Goal: Information Seeking & Learning: Understand process/instructions

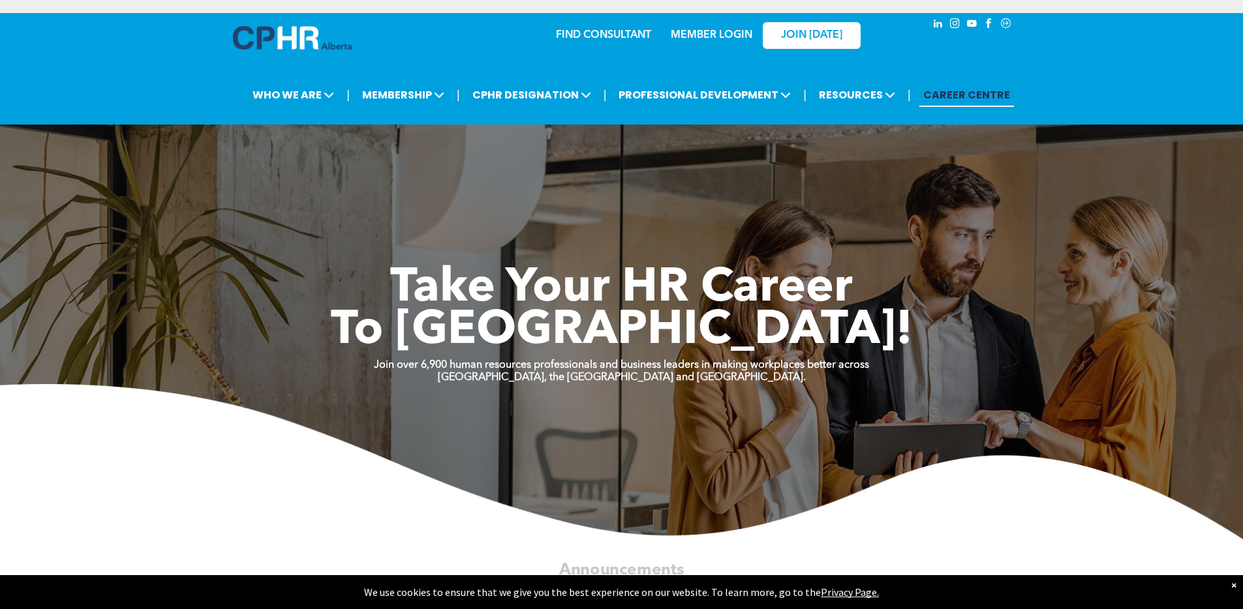
click at [722, 32] on link "MEMBER LOGIN" at bounding box center [712, 35] width 82 height 10
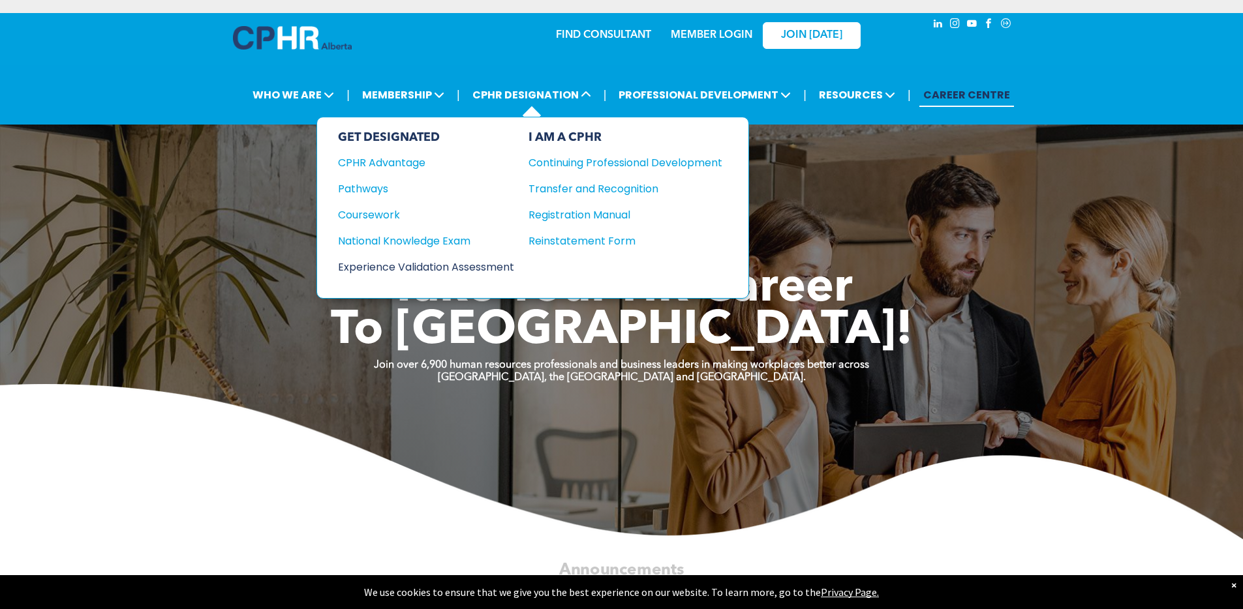
click at [497, 268] on div "Experience Validation Assessment" at bounding box center [417, 267] width 159 height 16
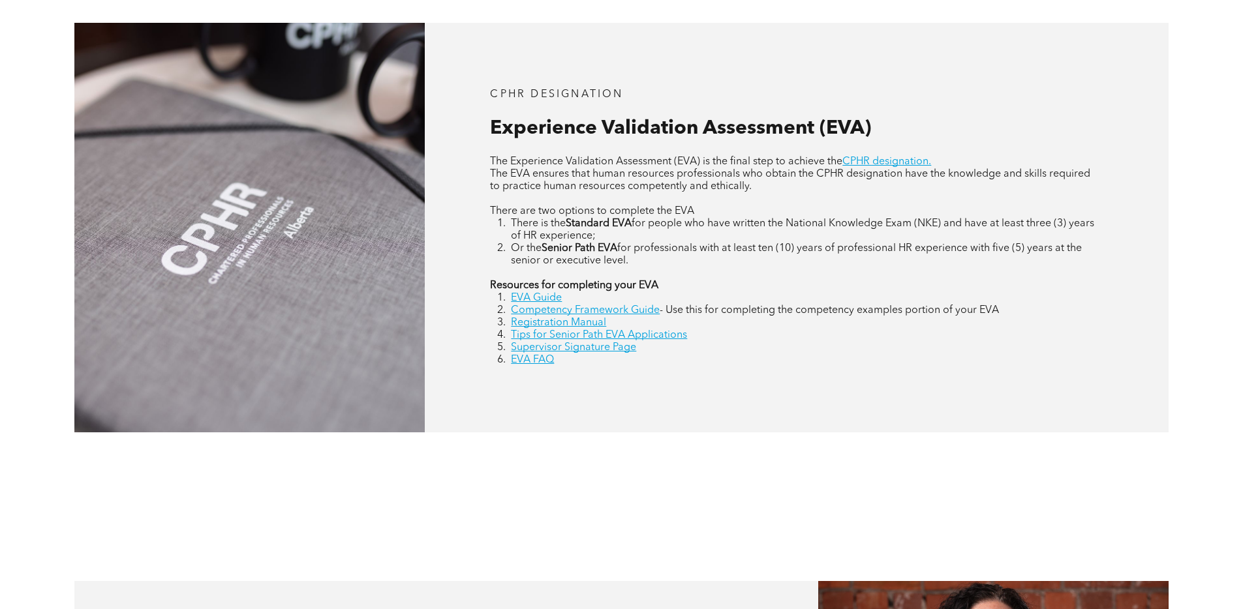
scroll to position [615, 0]
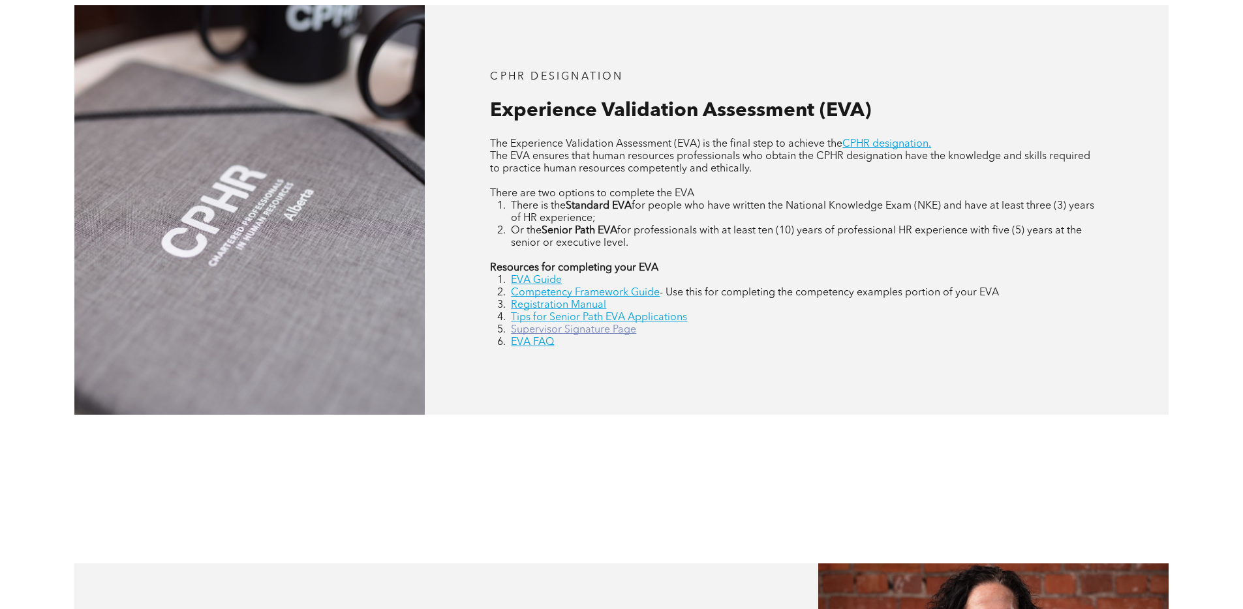
click at [524, 327] on link "Supervisor Signature Page" at bounding box center [573, 330] width 125 height 10
click at [536, 344] on link "EVA FAQ" at bounding box center [532, 342] width 43 height 10
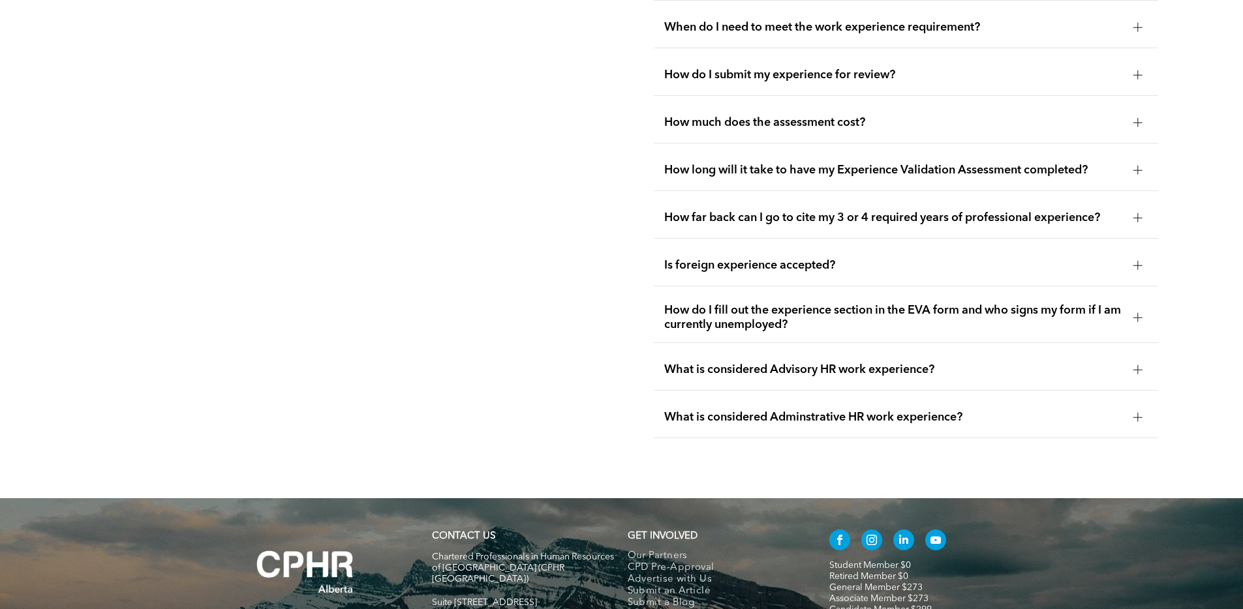
scroll to position [2667, 0]
click at [712, 210] on span "How far back can I go to cite my 3 or 4 required years of professional experien…" at bounding box center [893, 217] width 459 height 14
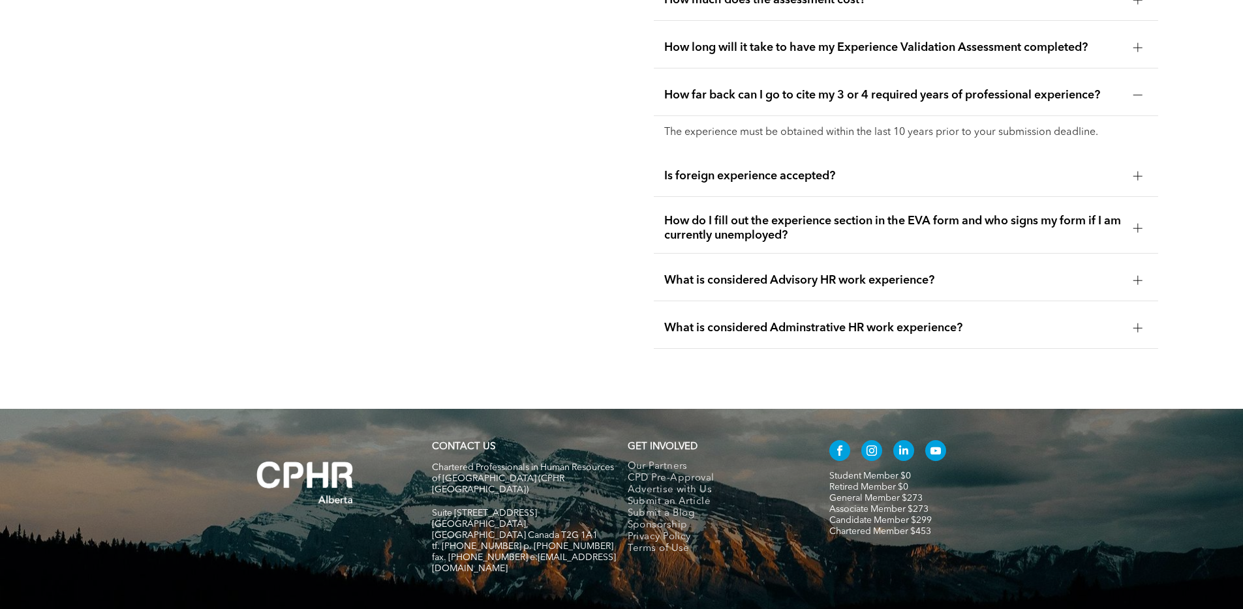
scroll to position [2790, 0]
click at [718, 168] on span "Is foreign experience accepted?" at bounding box center [893, 175] width 459 height 14
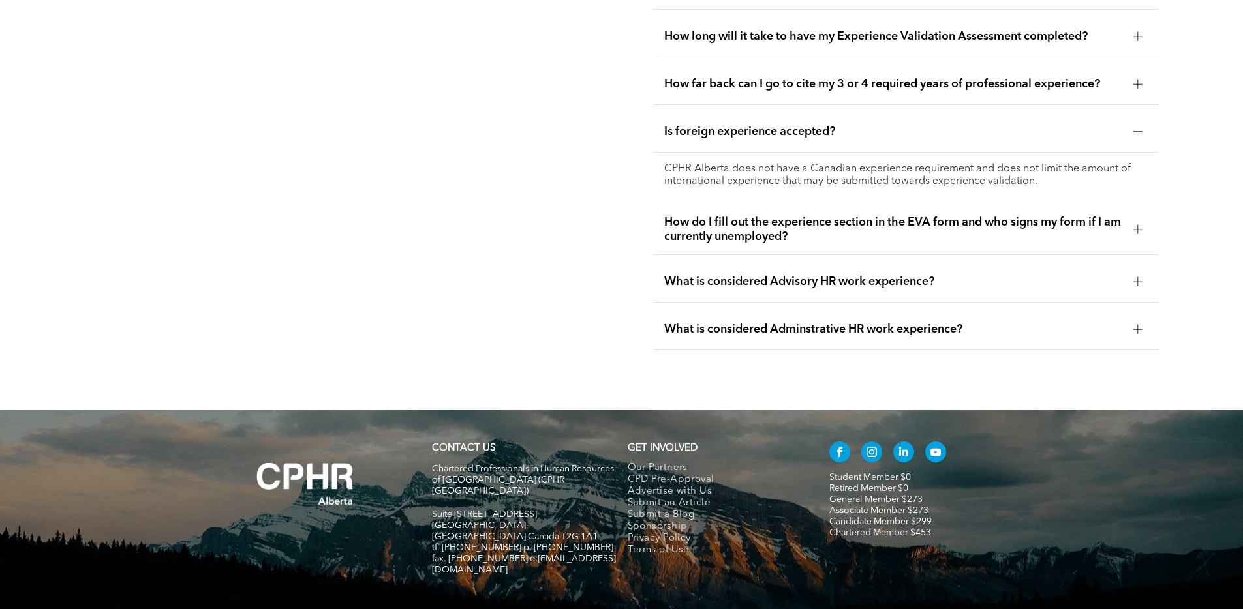
scroll to position [2804, 0]
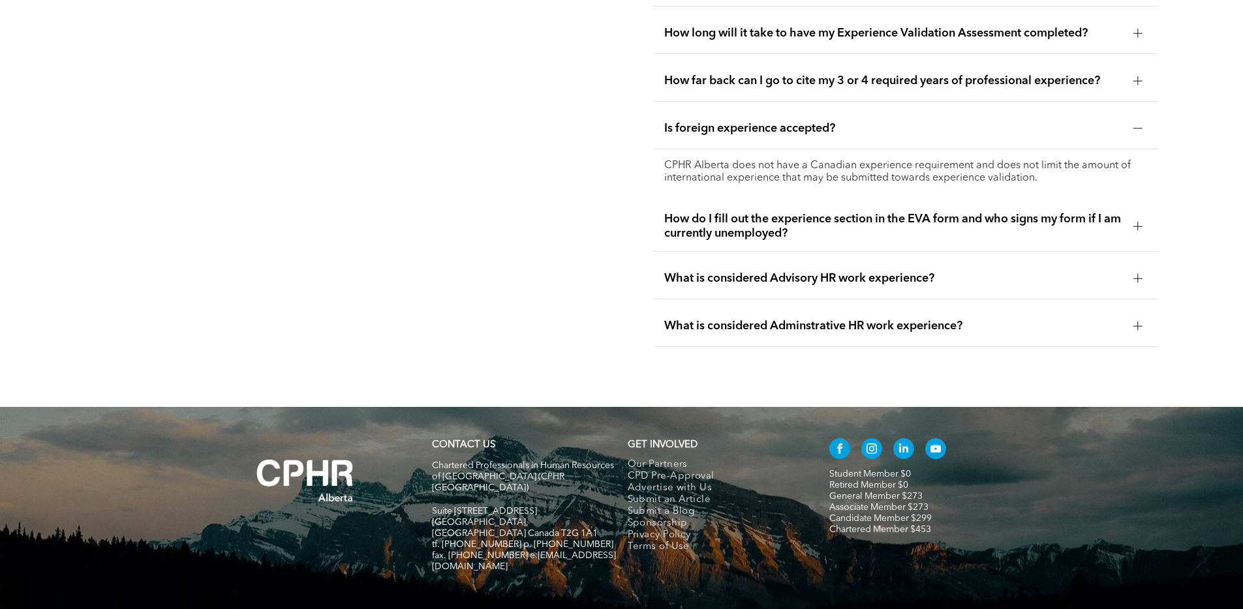
click at [679, 271] on span "What is considered Advisory HR work experience?" at bounding box center [893, 278] width 459 height 14
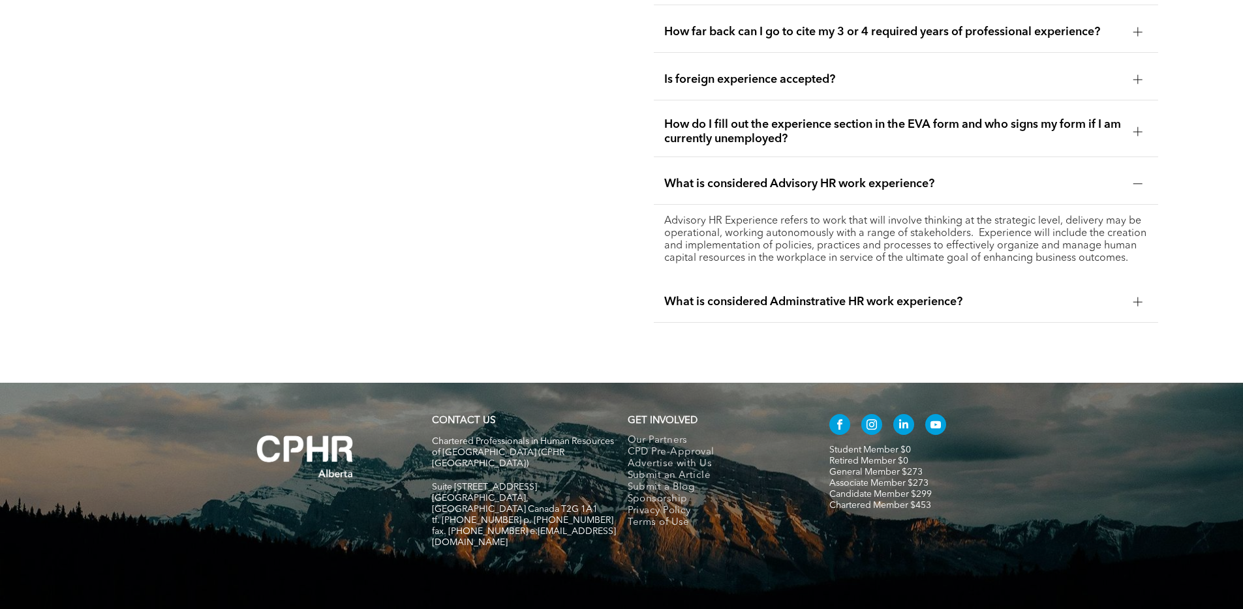
scroll to position [2853, 0]
click at [673, 294] on span "What is considered Adminstrative HR work experience?" at bounding box center [893, 301] width 459 height 14
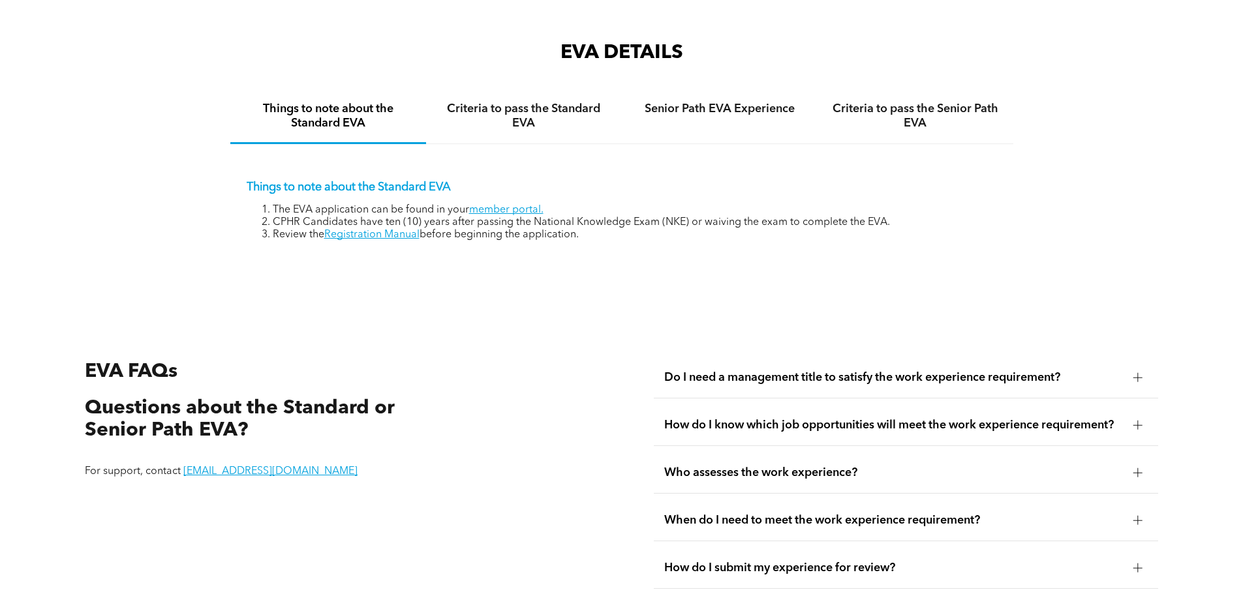
scroll to position [2173, 0]
click at [483, 206] on link "member portal." at bounding box center [506, 211] width 74 height 10
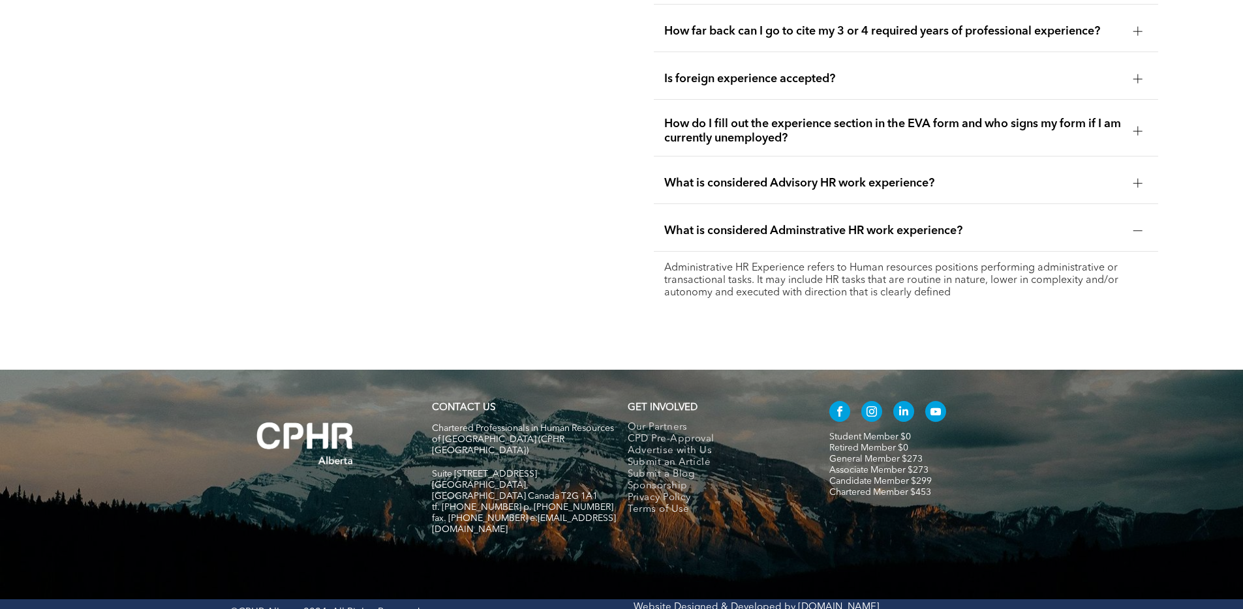
scroll to position [2851, 0]
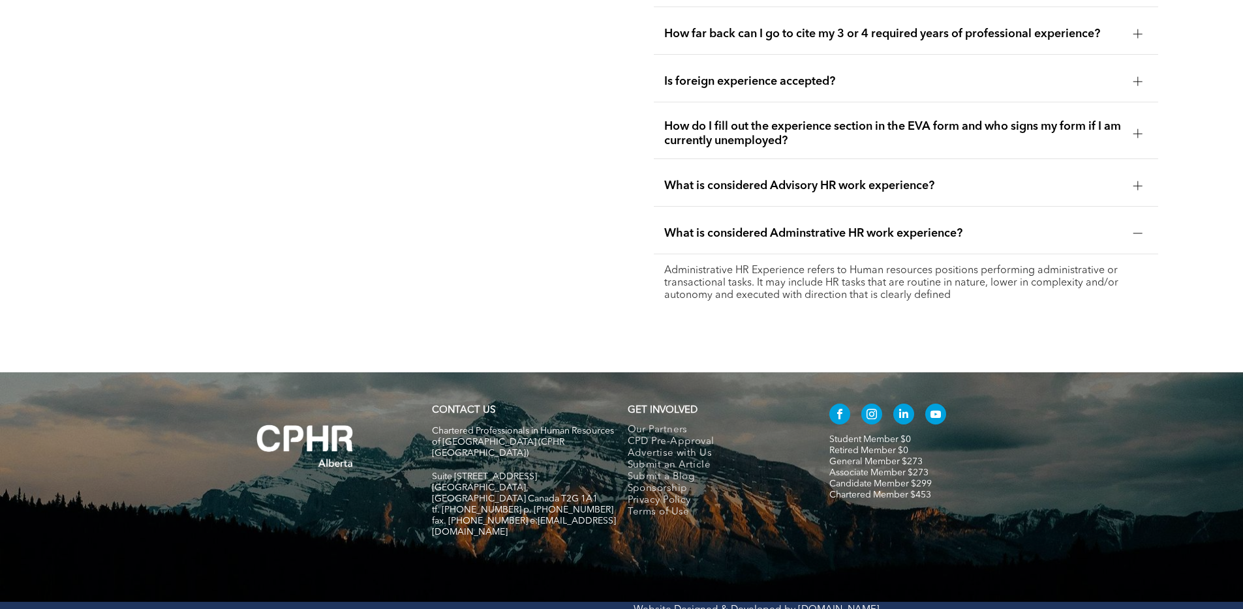
click at [743, 27] on span "How far back can I go to cite my 3 or 4 required years of professional experien…" at bounding box center [893, 34] width 459 height 14
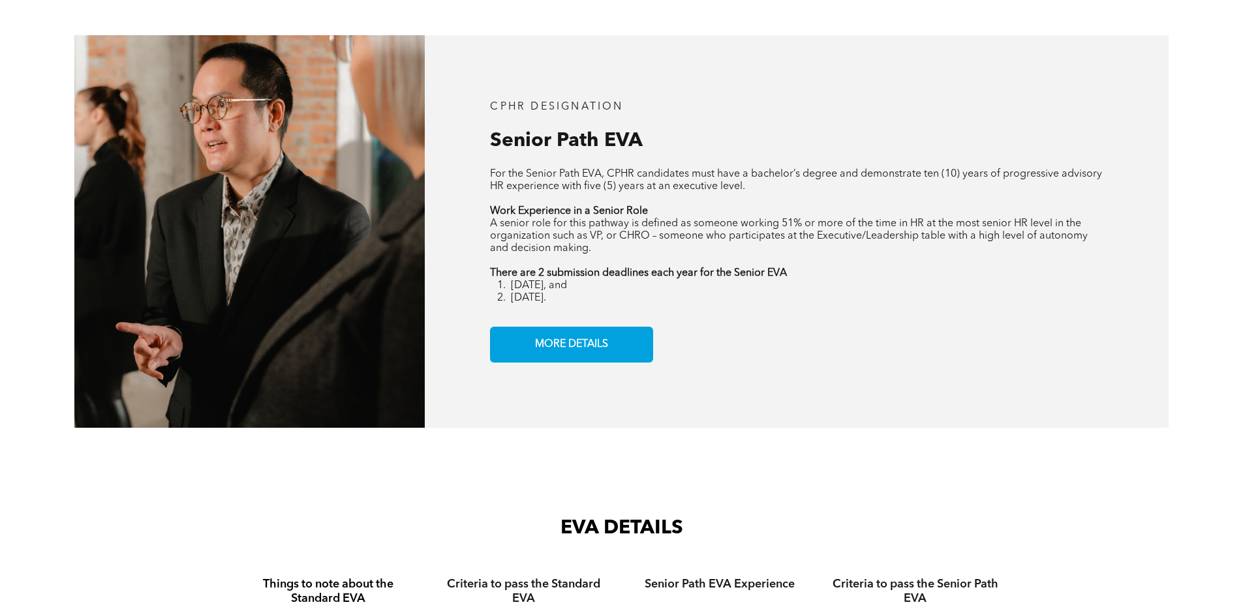
scroll to position [2067, 0]
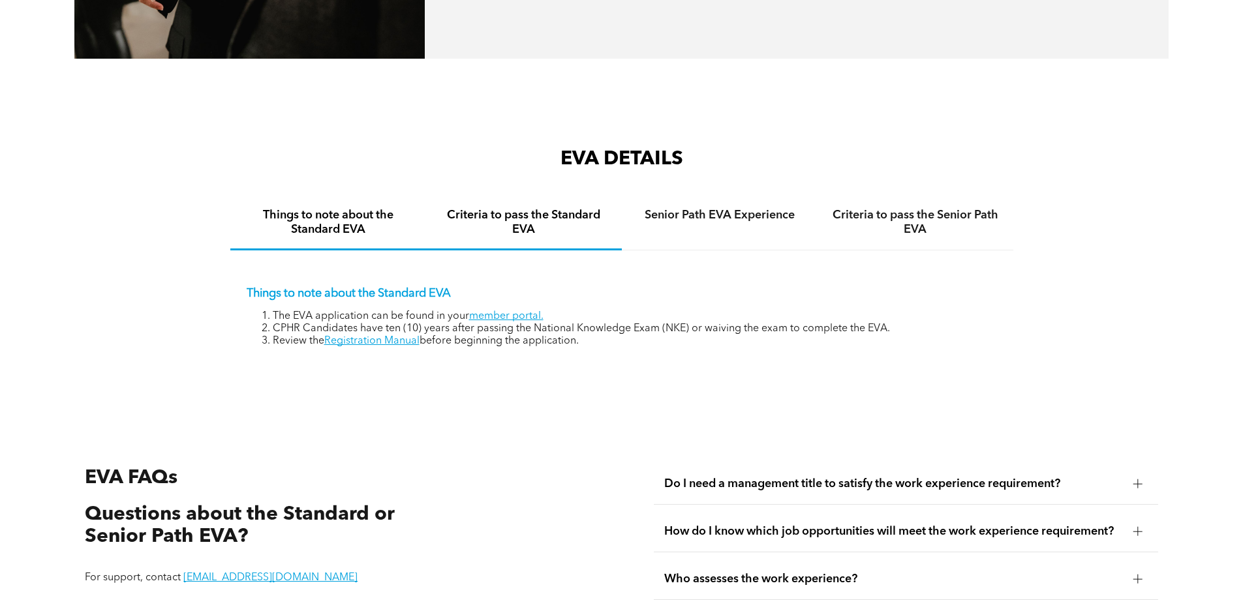
click at [510, 212] on h4 "Criteria to pass the Standard EVA" at bounding box center [524, 222] width 172 height 29
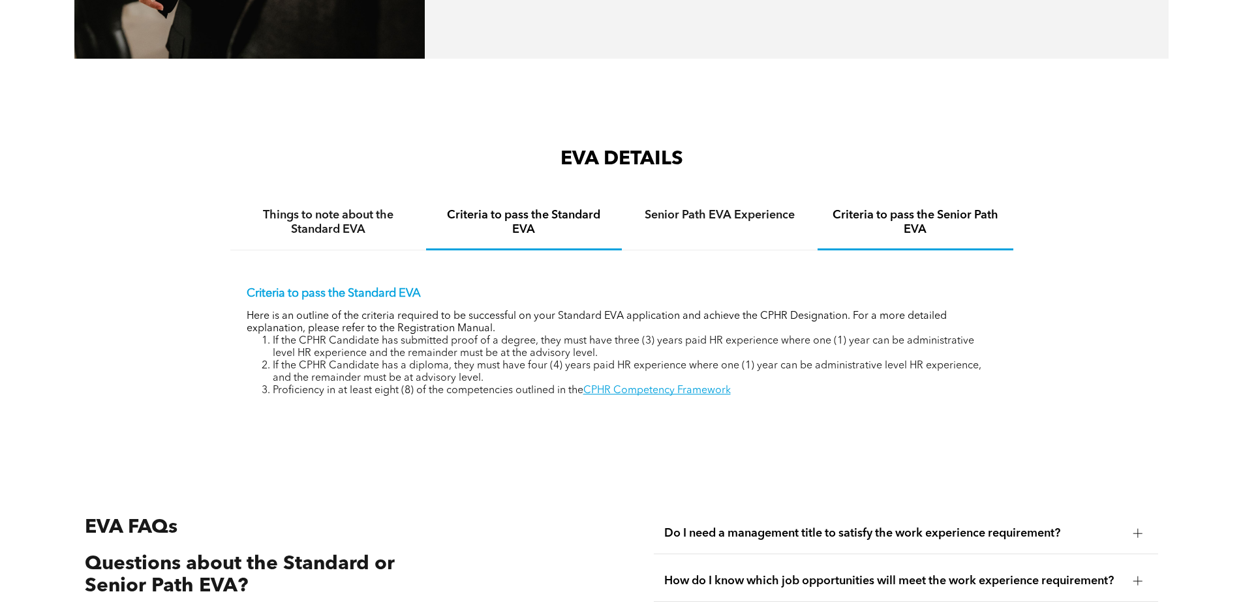
click at [895, 208] on h4 "Criteria to pass the Senior Path EVA" at bounding box center [915, 222] width 172 height 29
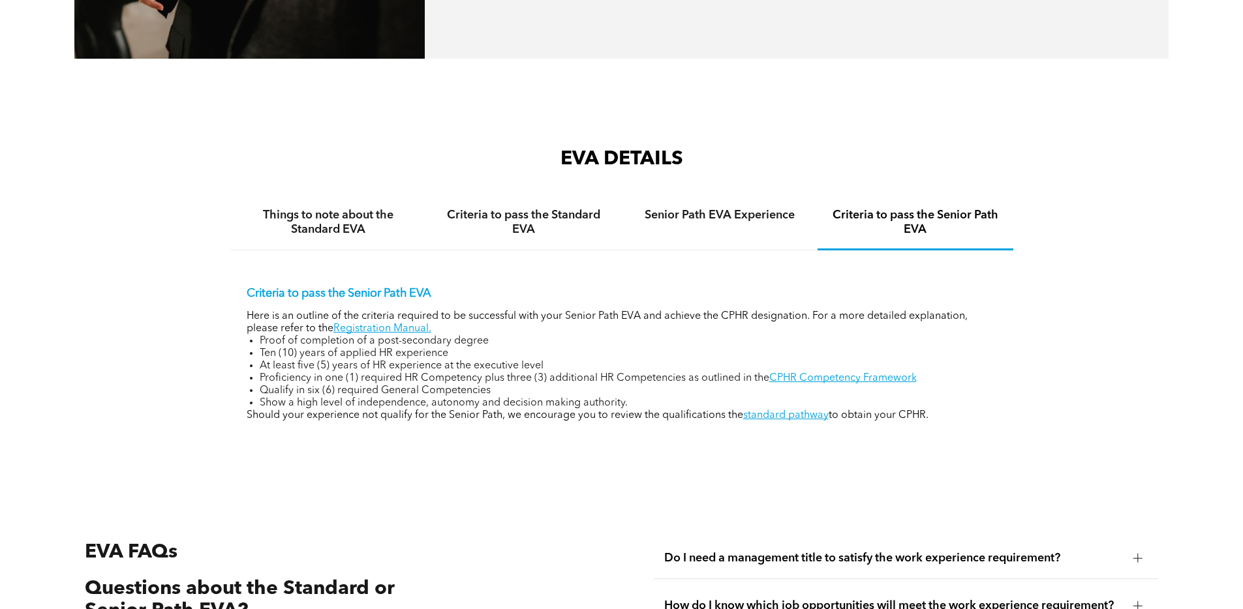
scroll to position [2064, 0]
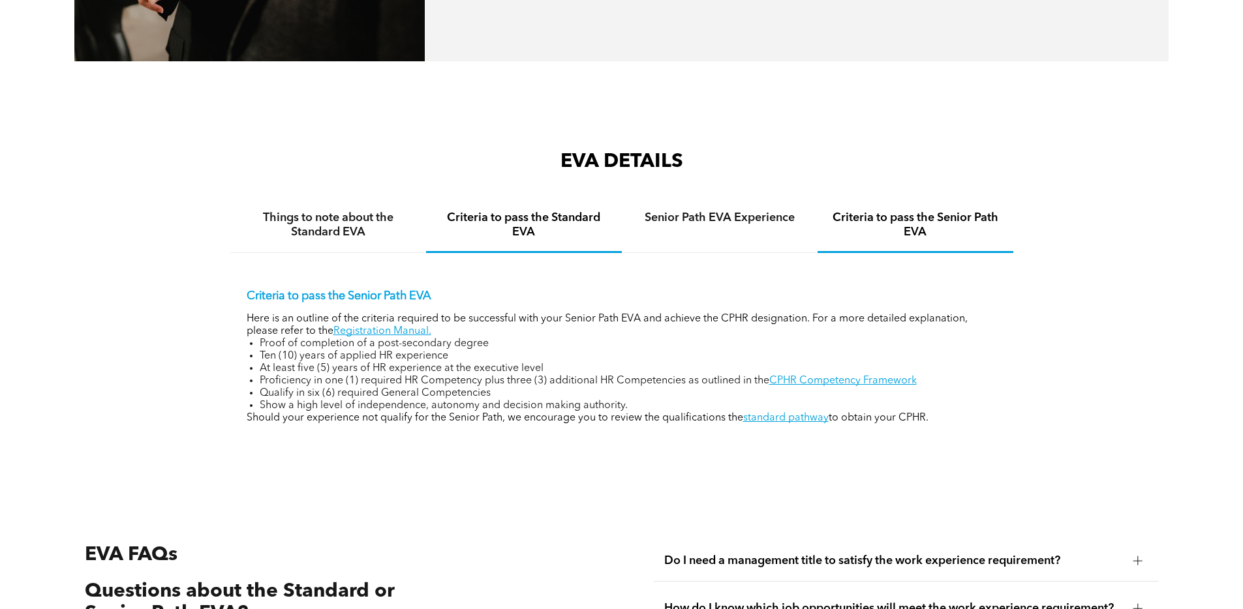
click at [533, 222] on h4 "Criteria to pass the Standard EVA" at bounding box center [524, 225] width 172 height 29
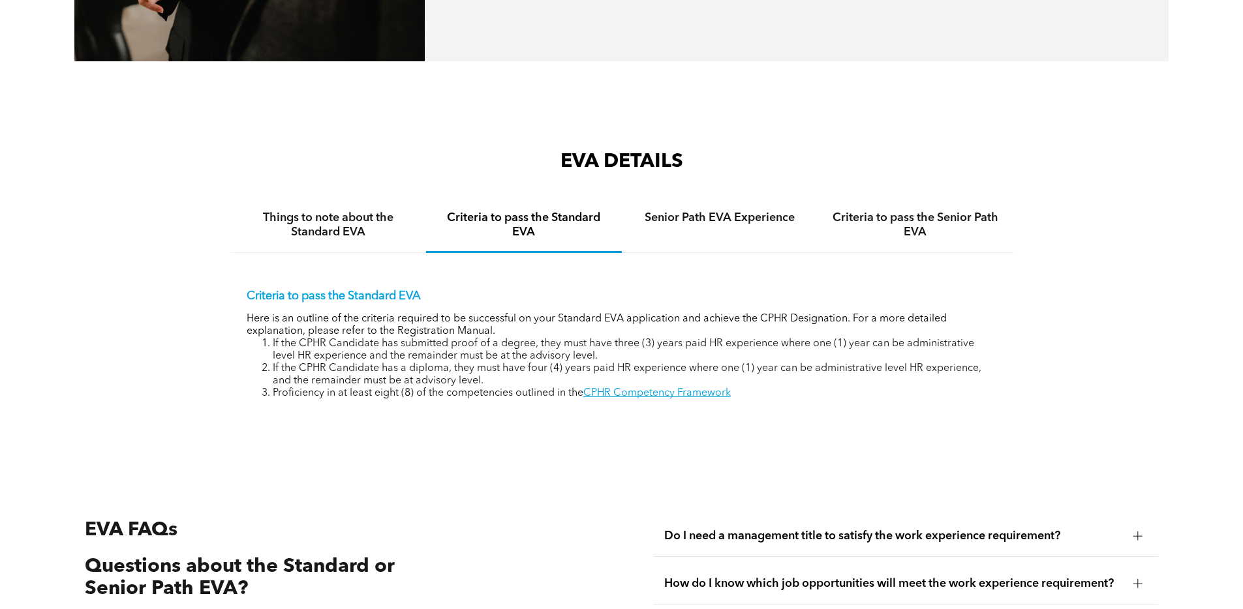
click at [800, 529] on span "Do I need a management title to satisfy the work experience requirement?" at bounding box center [893, 536] width 459 height 14
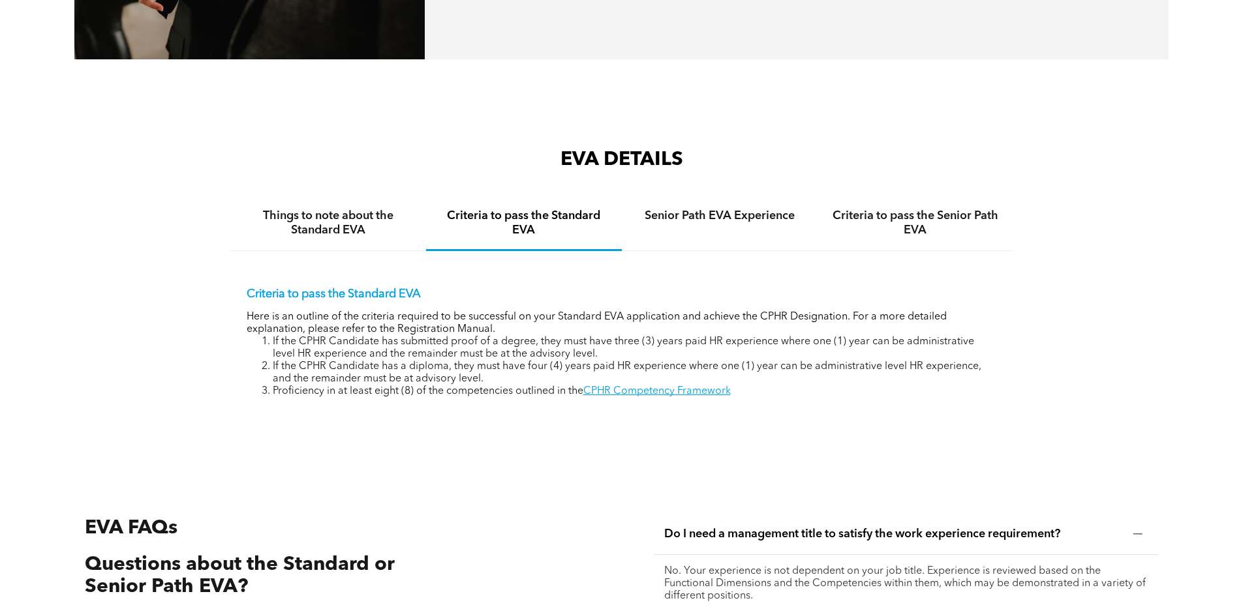
scroll to position [2067, 0]
click at [760, 398] on div "Criteria to pass the Standard EVA Here is an outline of the criteria required t…" at bounding box center [621, 332] width 783 height 163
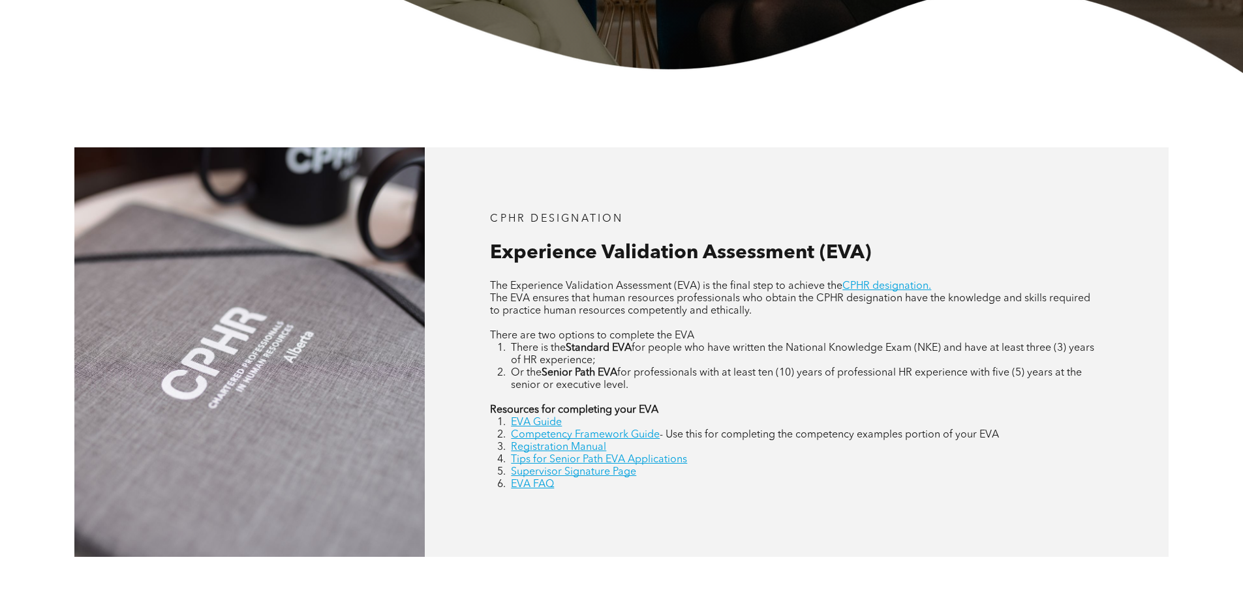
scroll to position [0, 0]
